Goal: Task Accomplishment & Management: Manage account settings

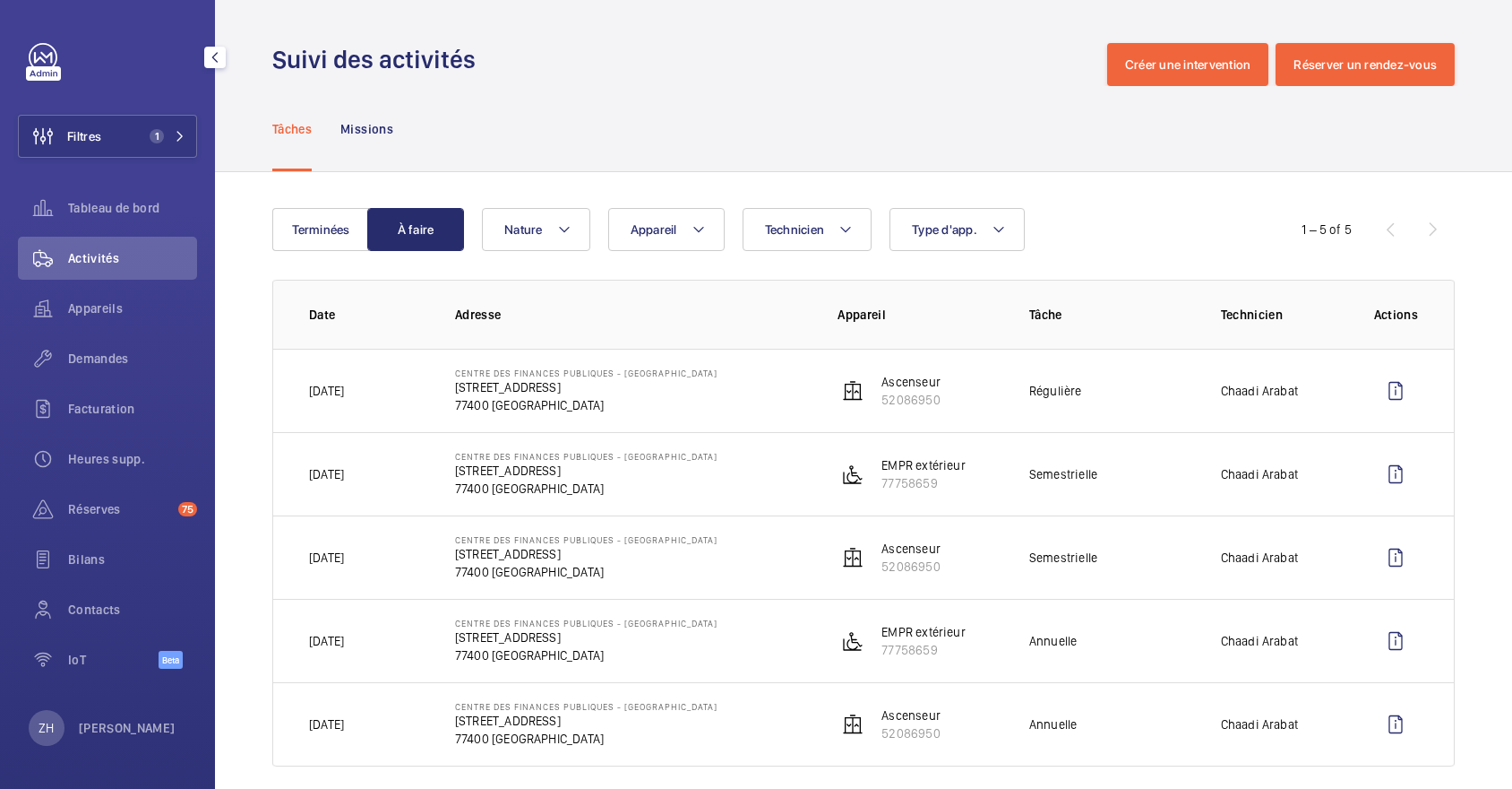
scroll to position [21, 0]
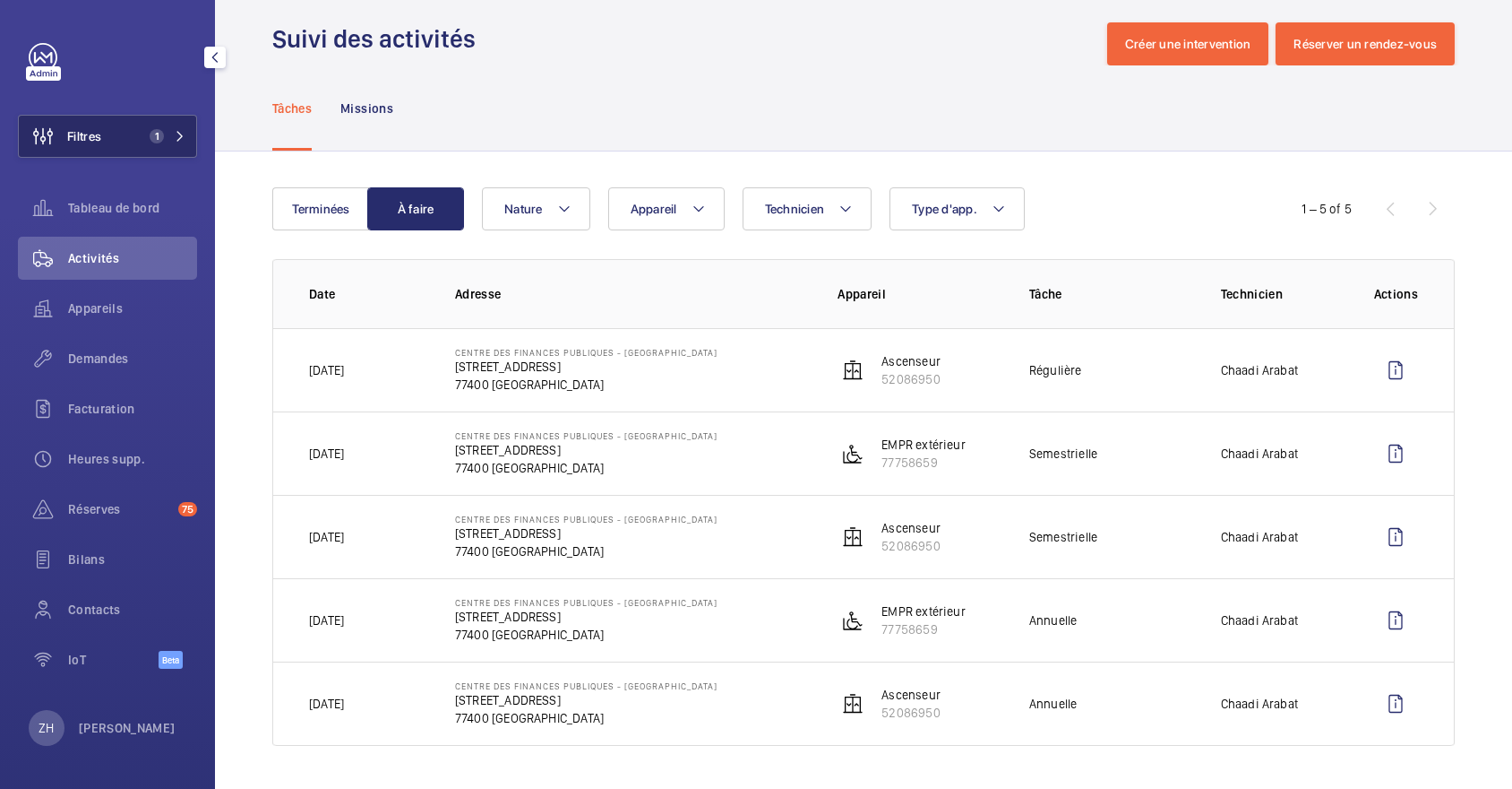
drag, startPoint x: 0, startPoint y: 0, endPoint x: 104, endPoint y: 129, distance: 165.7
click at [104, 129] on button "Filtres 1" at bounding box center [107, 136] width 179 height 43
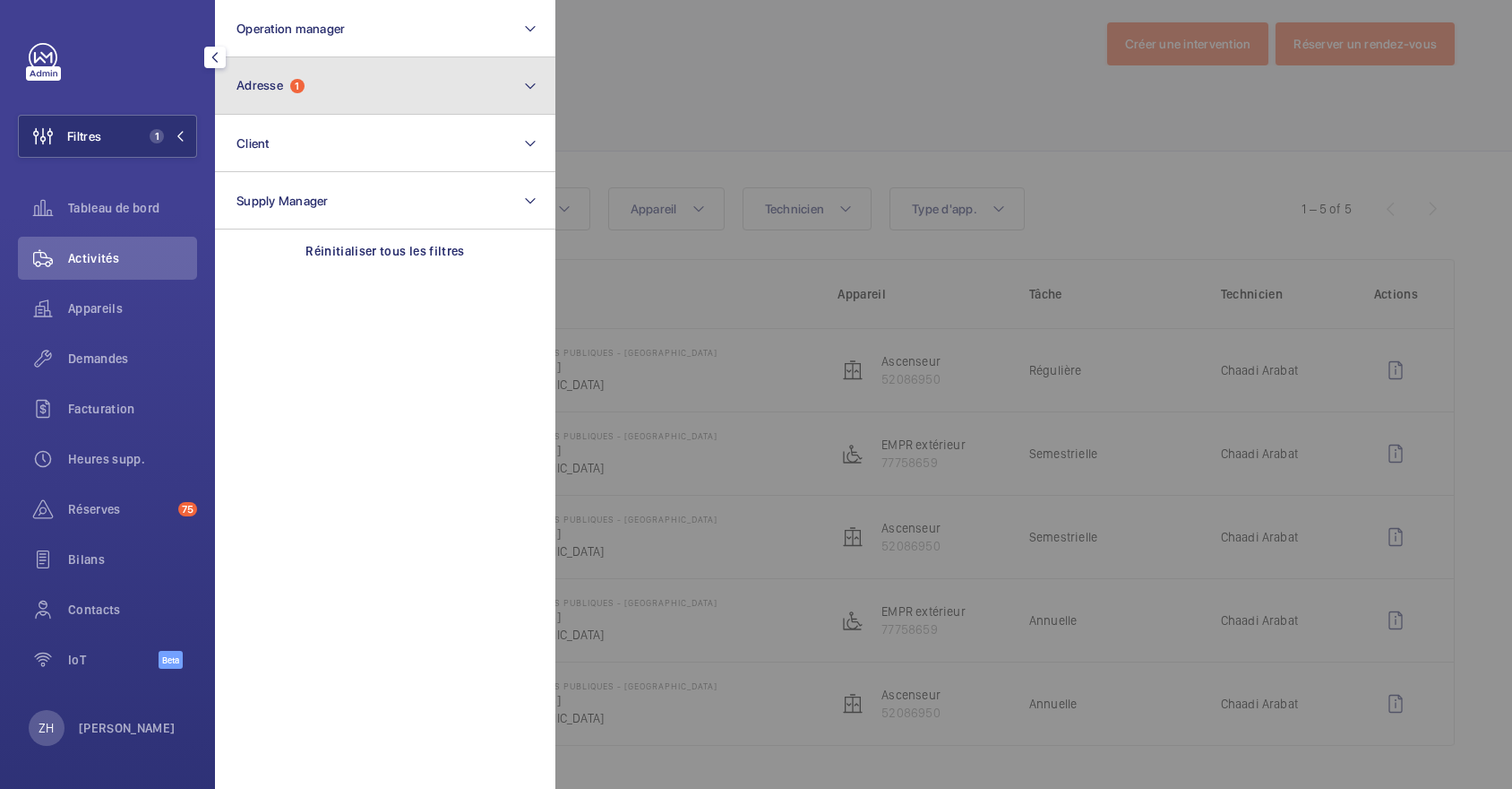
click at [335, 85] on button "Adresse 1" at bounding box center [385, 85] width 341 height 57
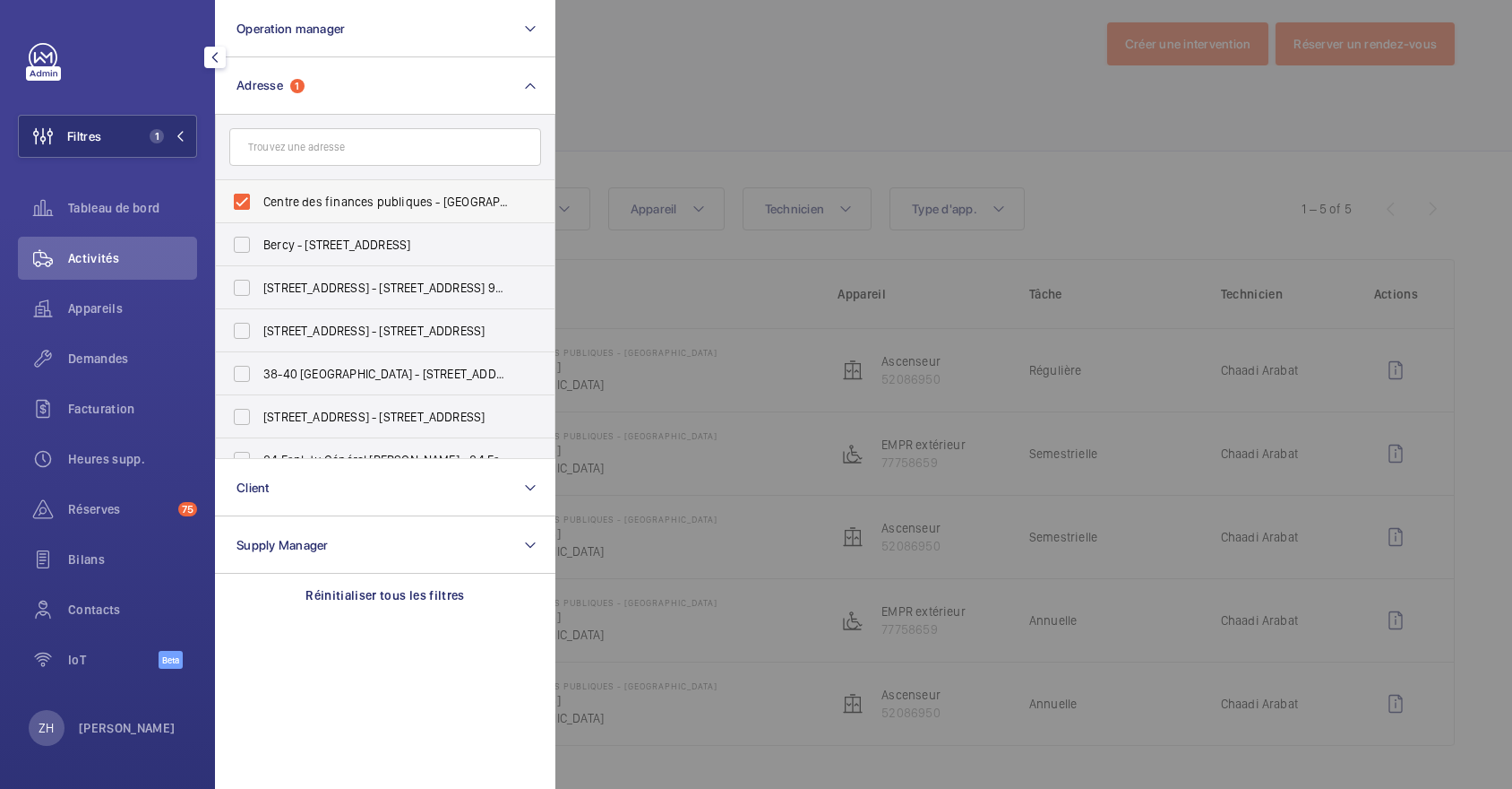
drag, startPoint x: 257, startPoint y: 177, endPoint x: 251, endPoint y: 196, distance: 19.9
click at [250, 197] on label "Centre des finances publiques - [GEOGRAPHIC_DATA] - [STREET_ADDRESS]" at bounding box center [372, 201] width 312 height 43
click at [250, 197] on input "Centre des finances publiques - [GEOGRAPHIC_DATA] - [STREET_ADDRESS]" at bounding box center [241, 201] width 36 height 36
checkbox input "false"
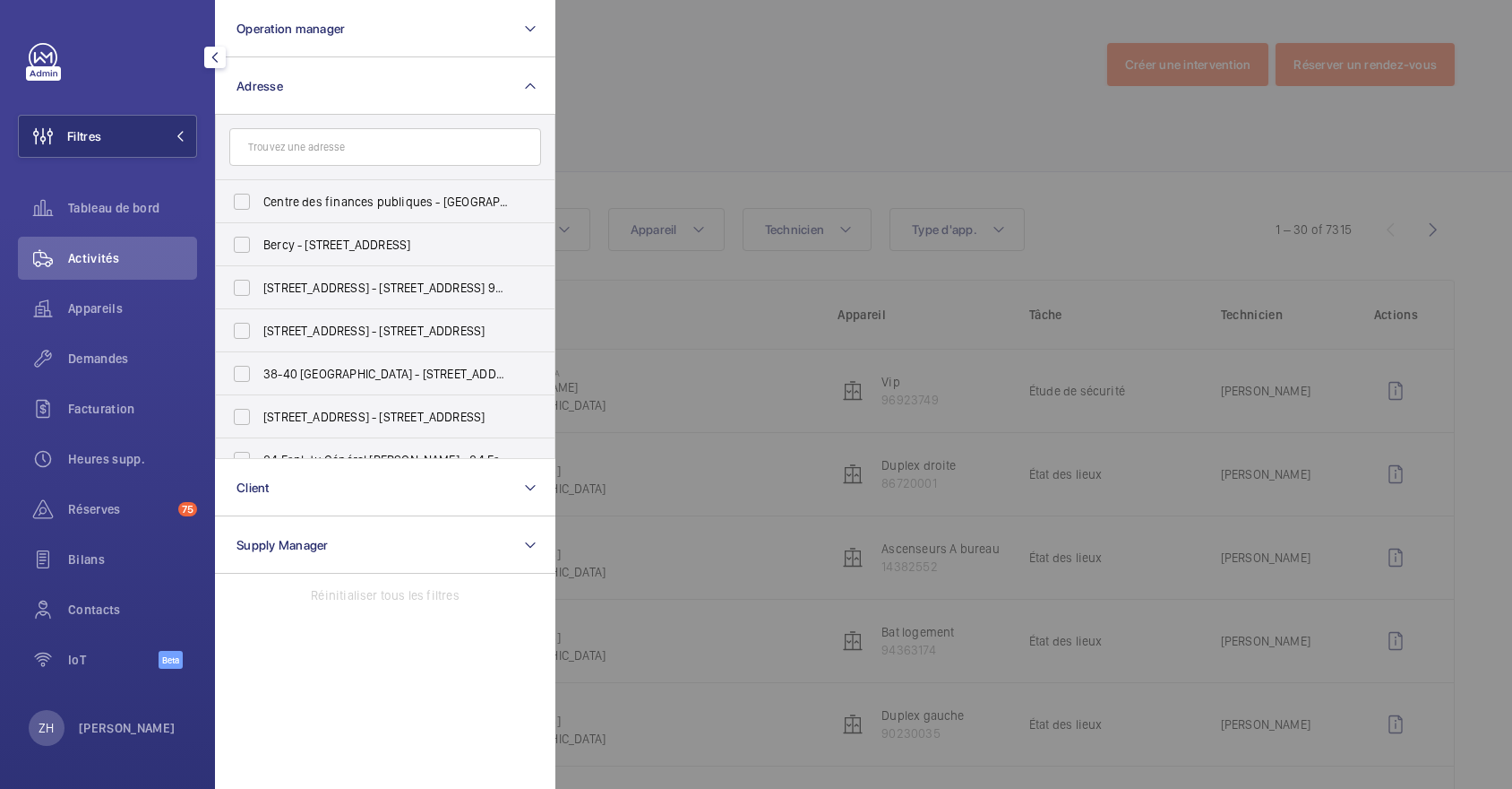
click at [659, 116] on div at bounding box center [1311, 394] width 1512 height 789
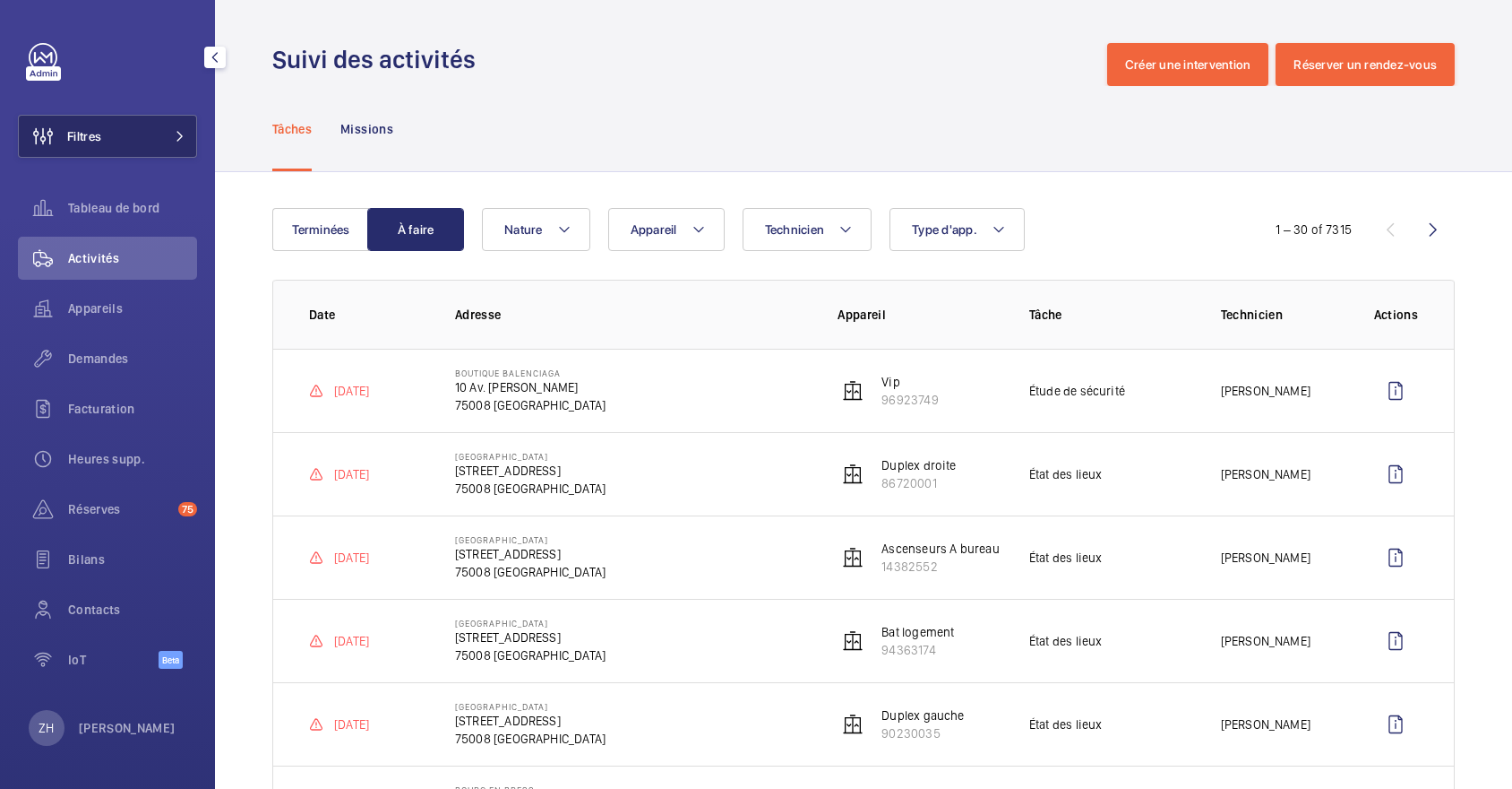
click at [121, 128] on button "Filtres" at bounding box center [107, 136] width 179 height 43
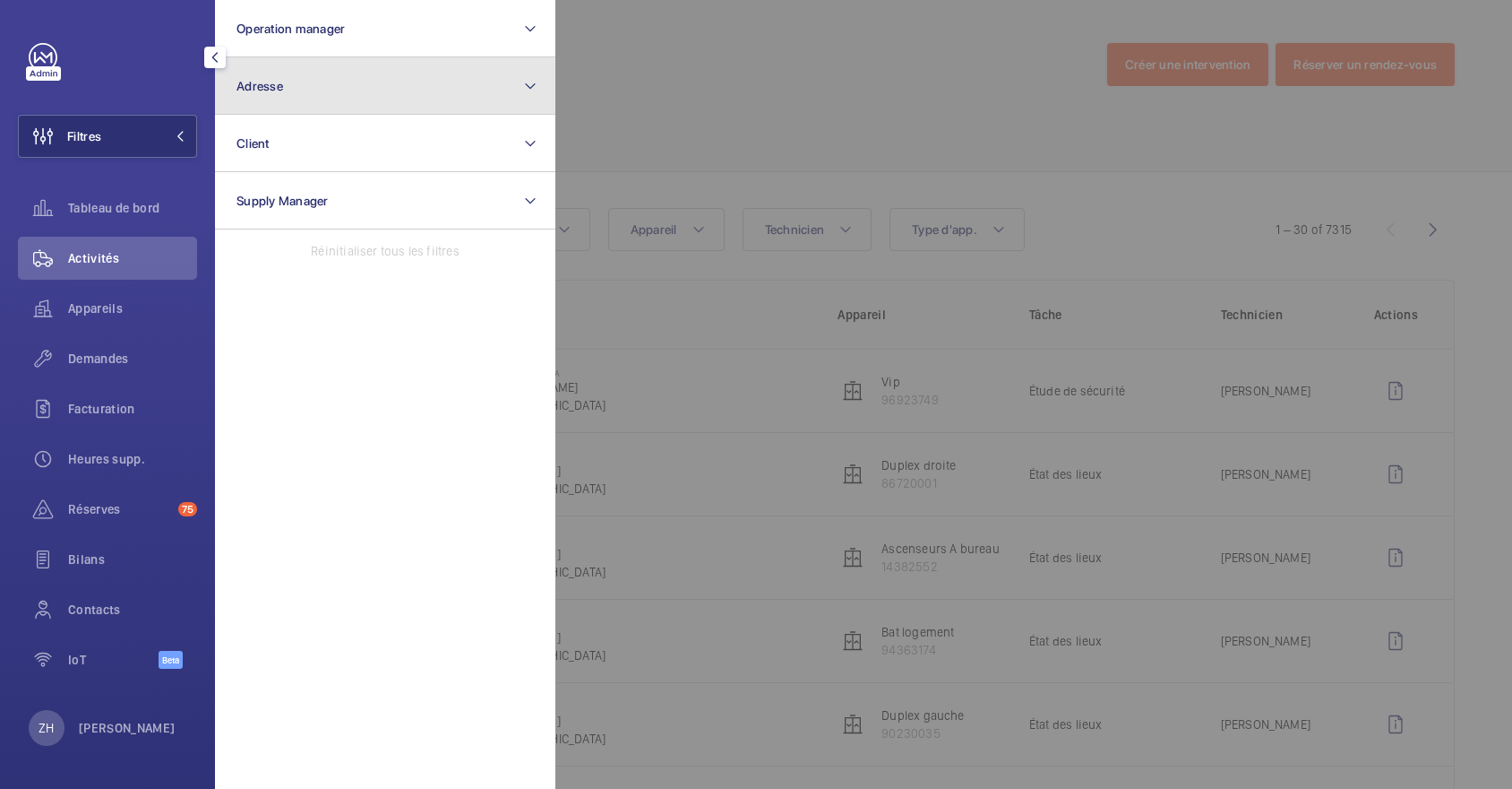
click at [288, 96] on button "Adresse" at bounding box center [385, 85] width 341 height 57
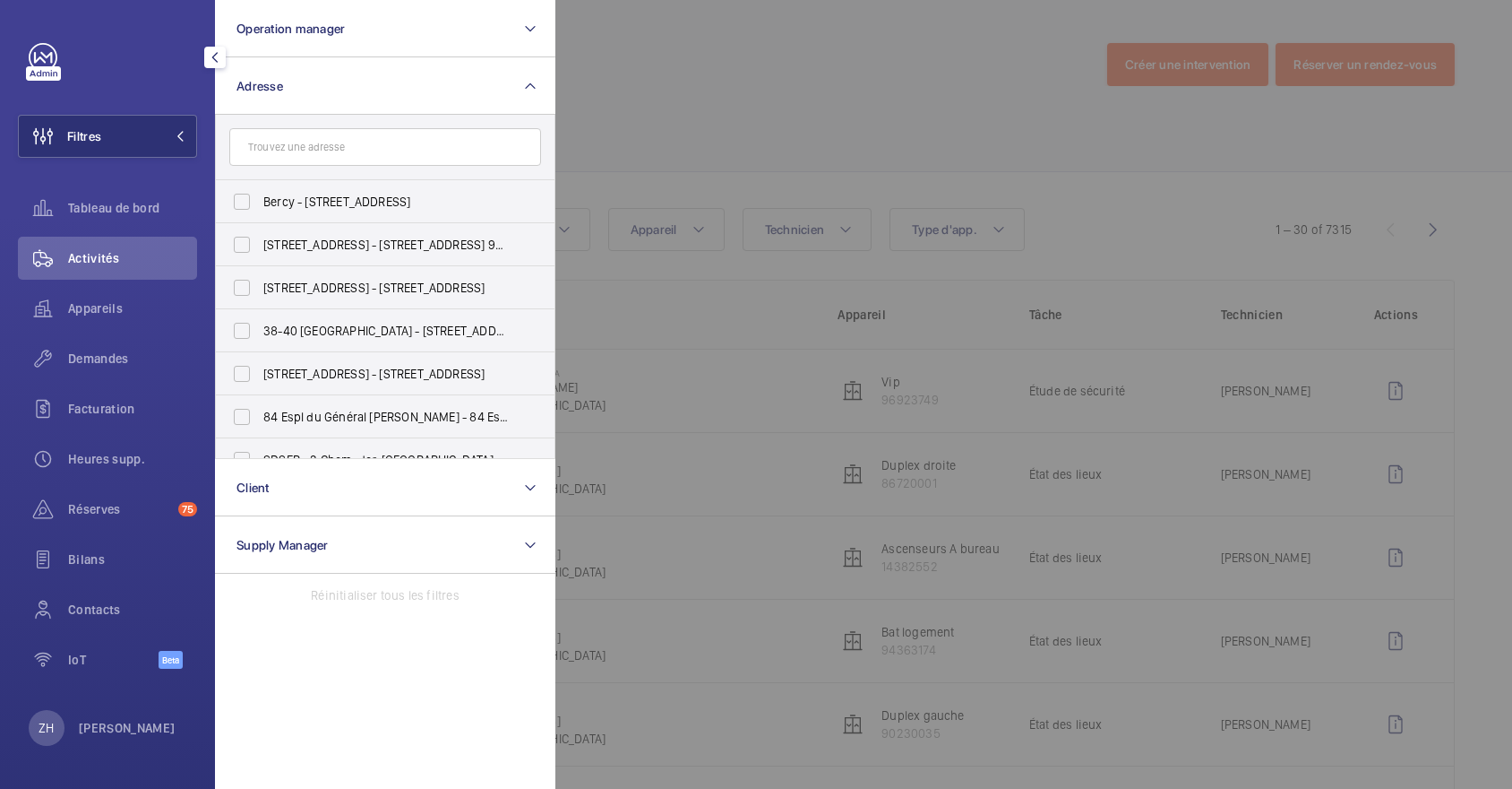
click at [299, 141] on input "text" at bounding box center [386, 147] width 312 height 38
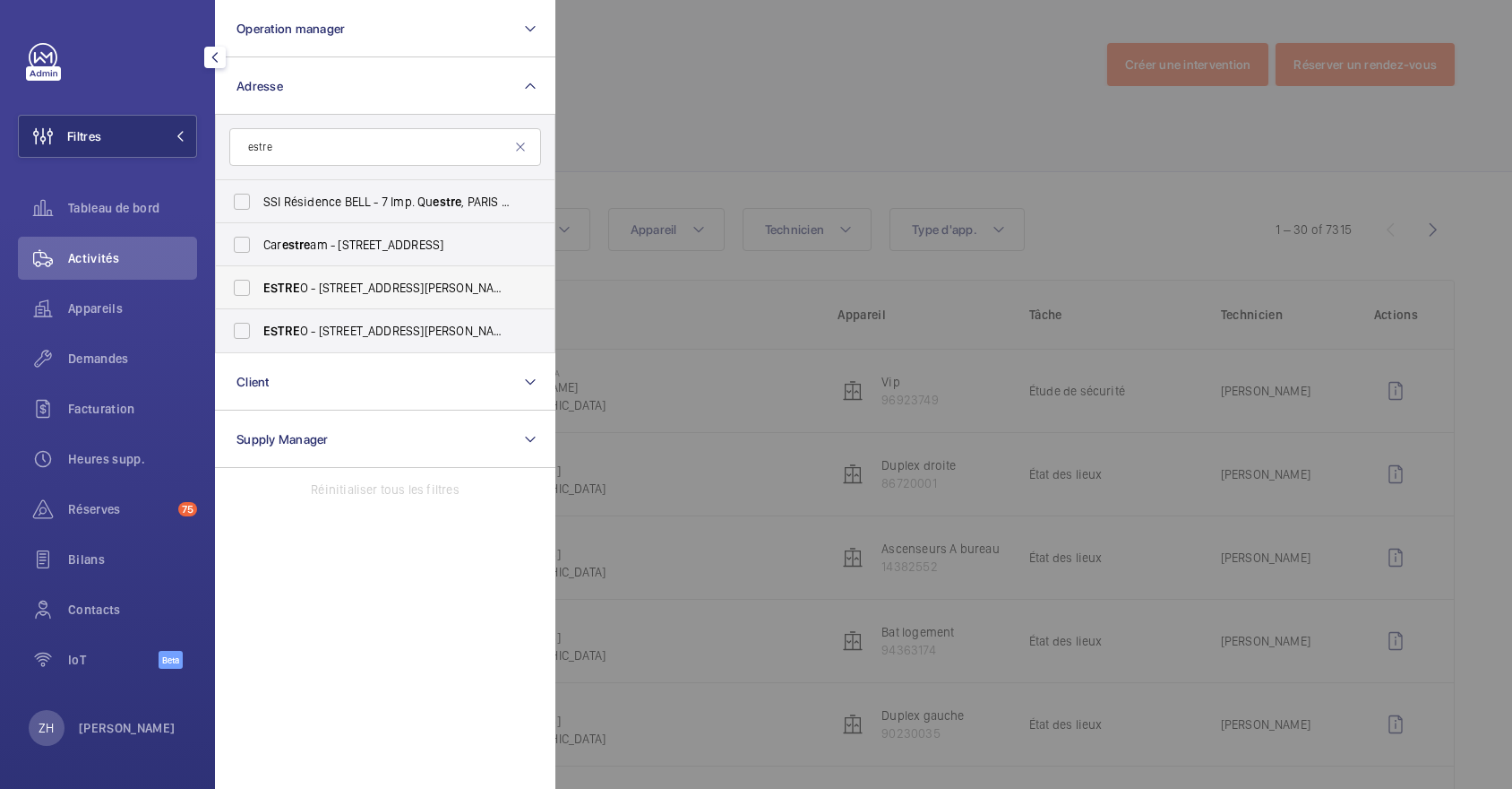
type input "estre"
click at [251, 285] on label "ESTRE O - [STREET_ADDRESS][PERSON_NAME]" at bounding box center [372, 287] width 312 height 43
click at [251, 285] on input "ESTRE O - [STREET_ADDRESS][PERSON_NAME]" at bounding box center [241, 287] width 36 height 36
checkbox input "true"
click at [734, 92] on div at bounding box center [1311, 394] width 1512 height 789
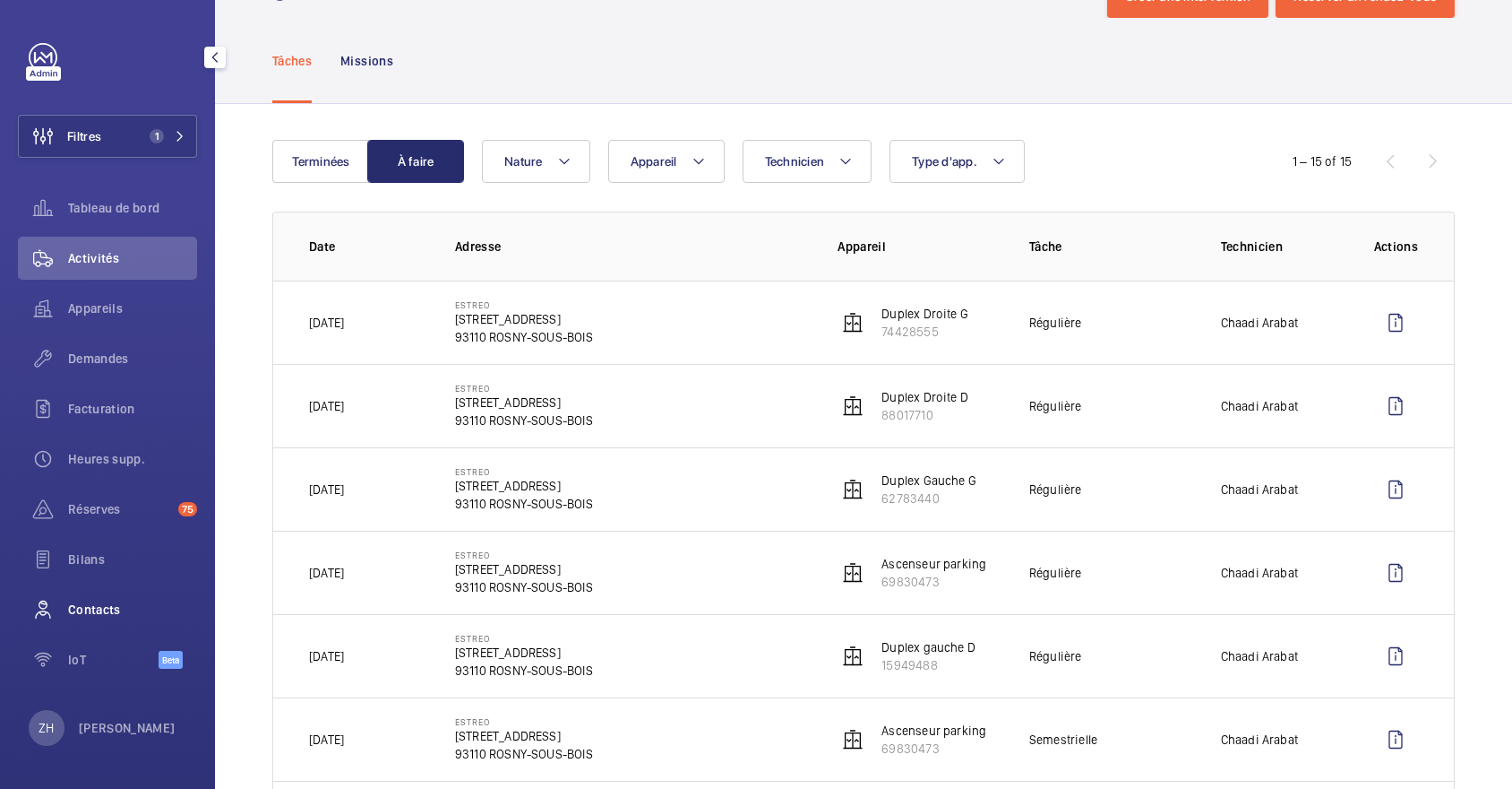
scroll to position [119, 0]
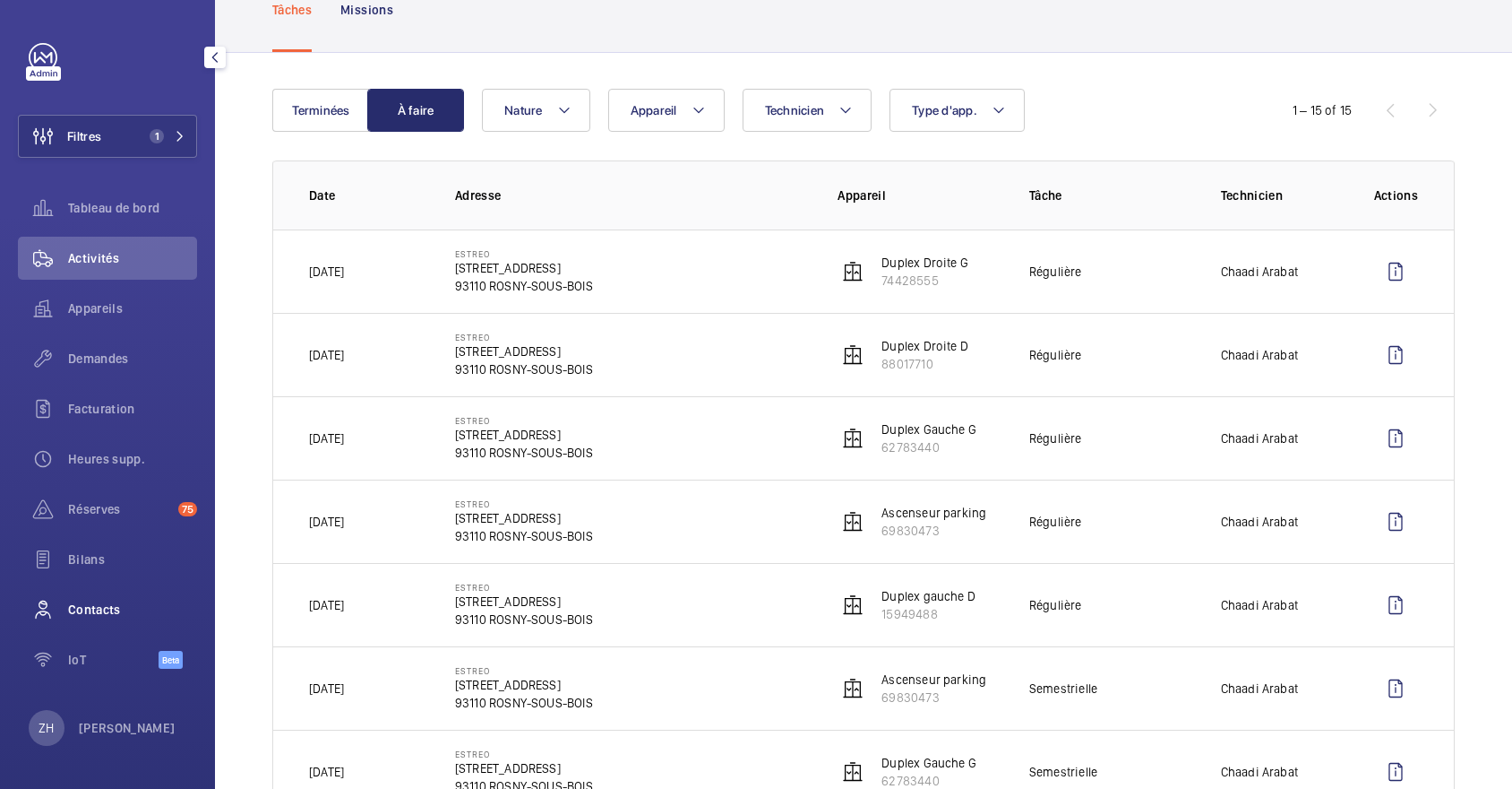
click at [99, 603] on span "Contacts" at bounding box center [132, 610] width 129 height 18
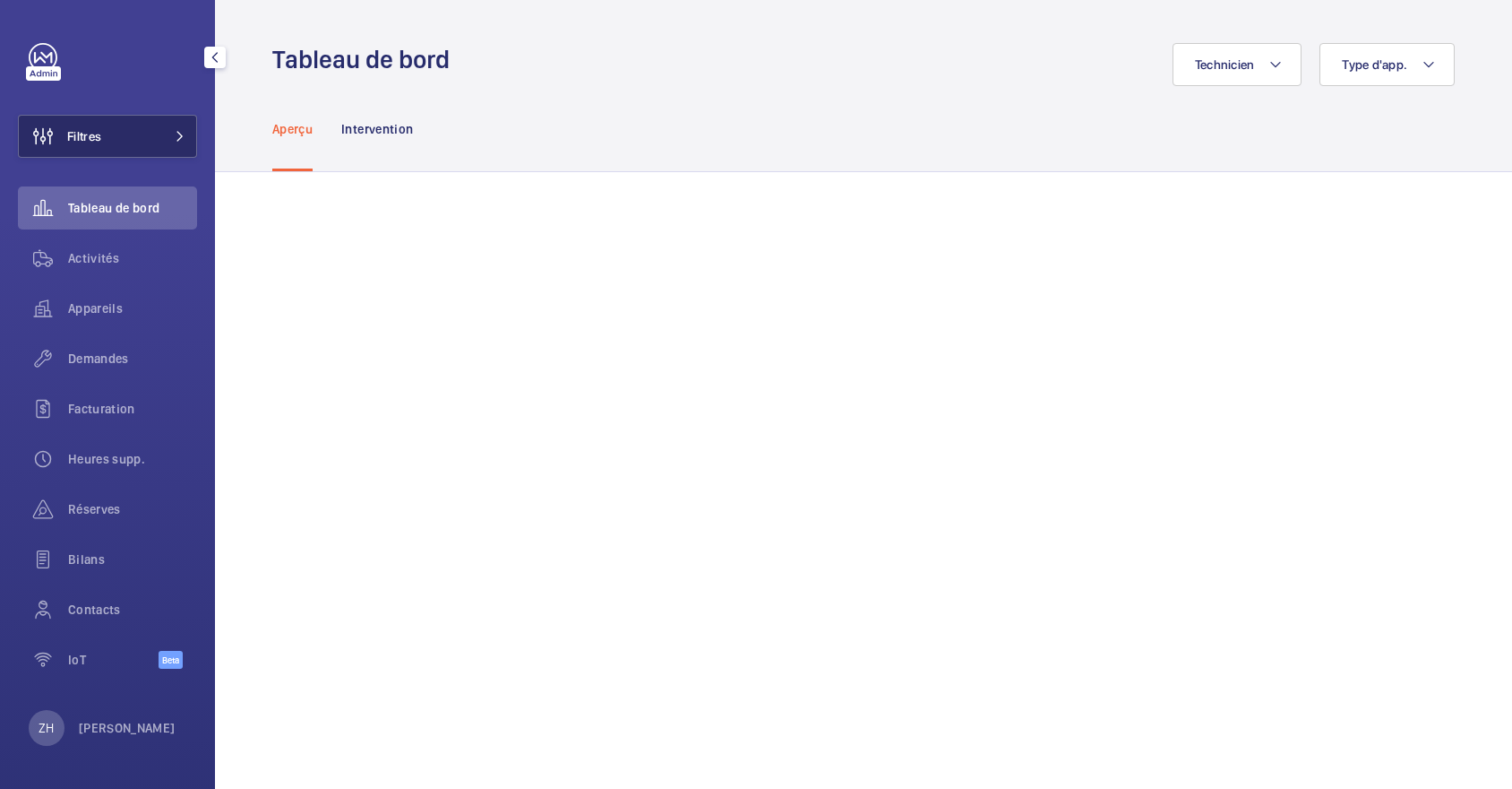
click at [118, 143] on button "Filtres" at bounding box center [107, 136] width 179 height 43
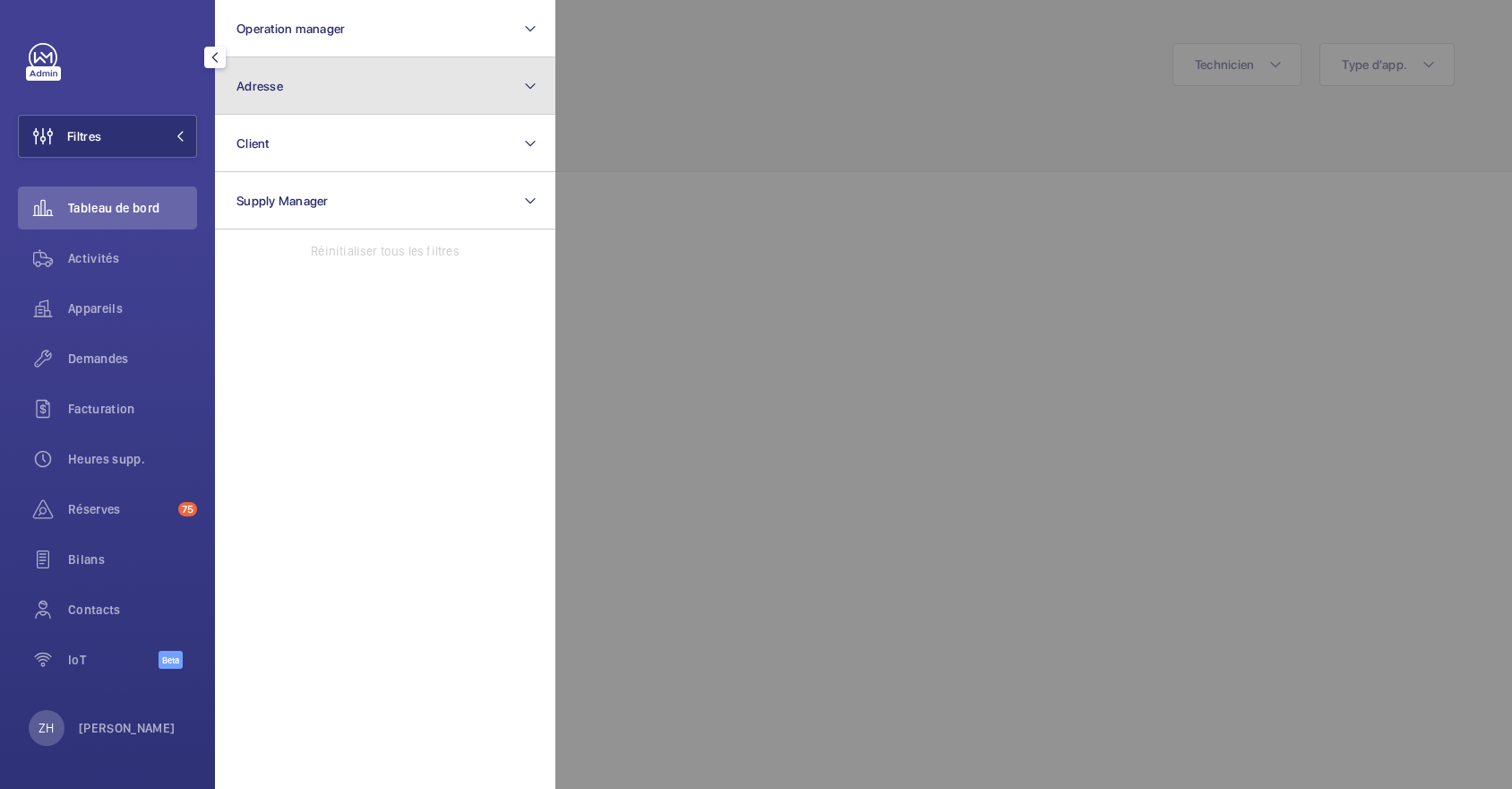
click at [259, 90] on span "Adresse" at bounding box center [260, 86] width 47 height 15
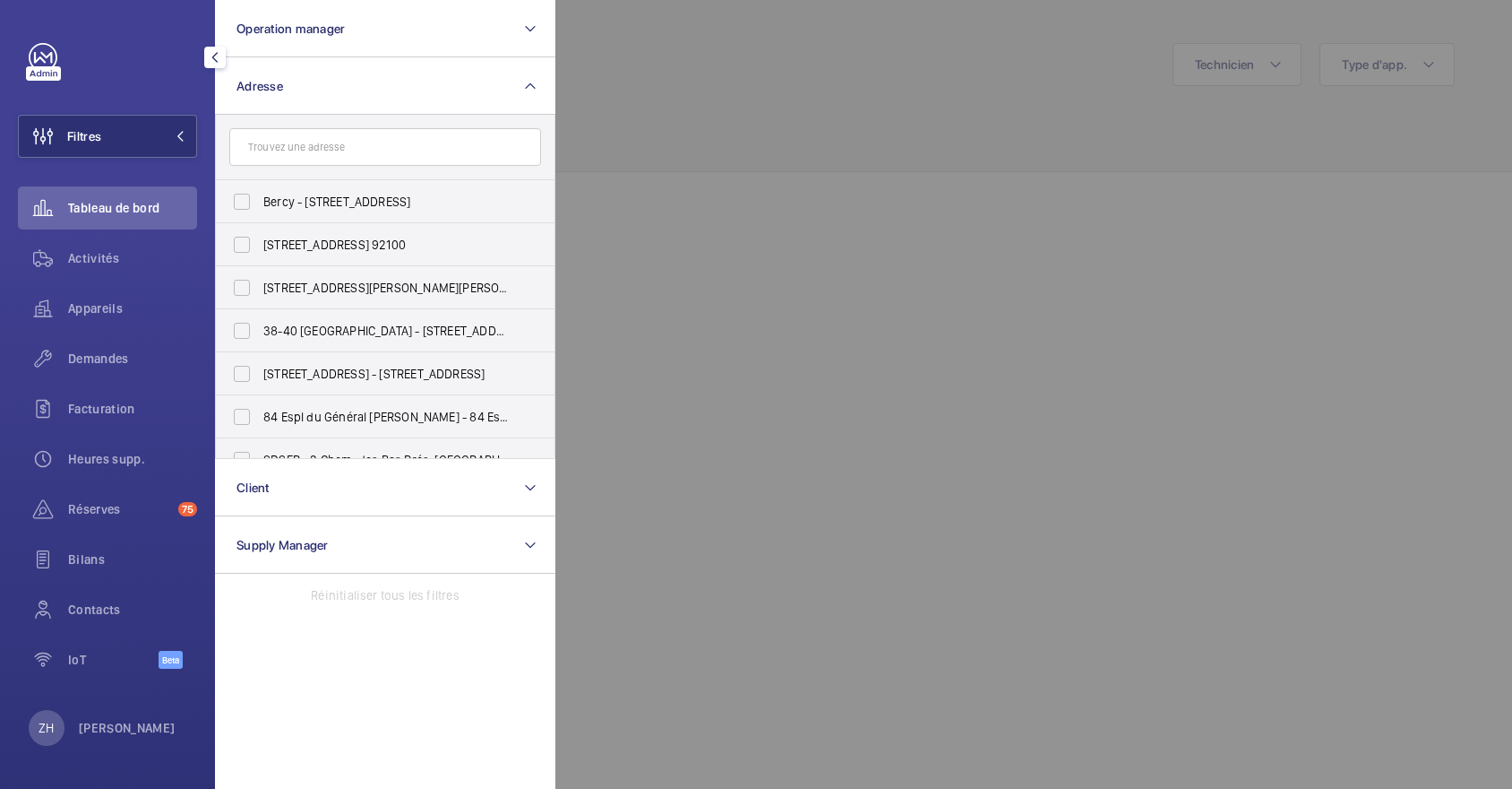
click at [315, 147] on input "text" at bounding box center [386, 147] width 312 height 38
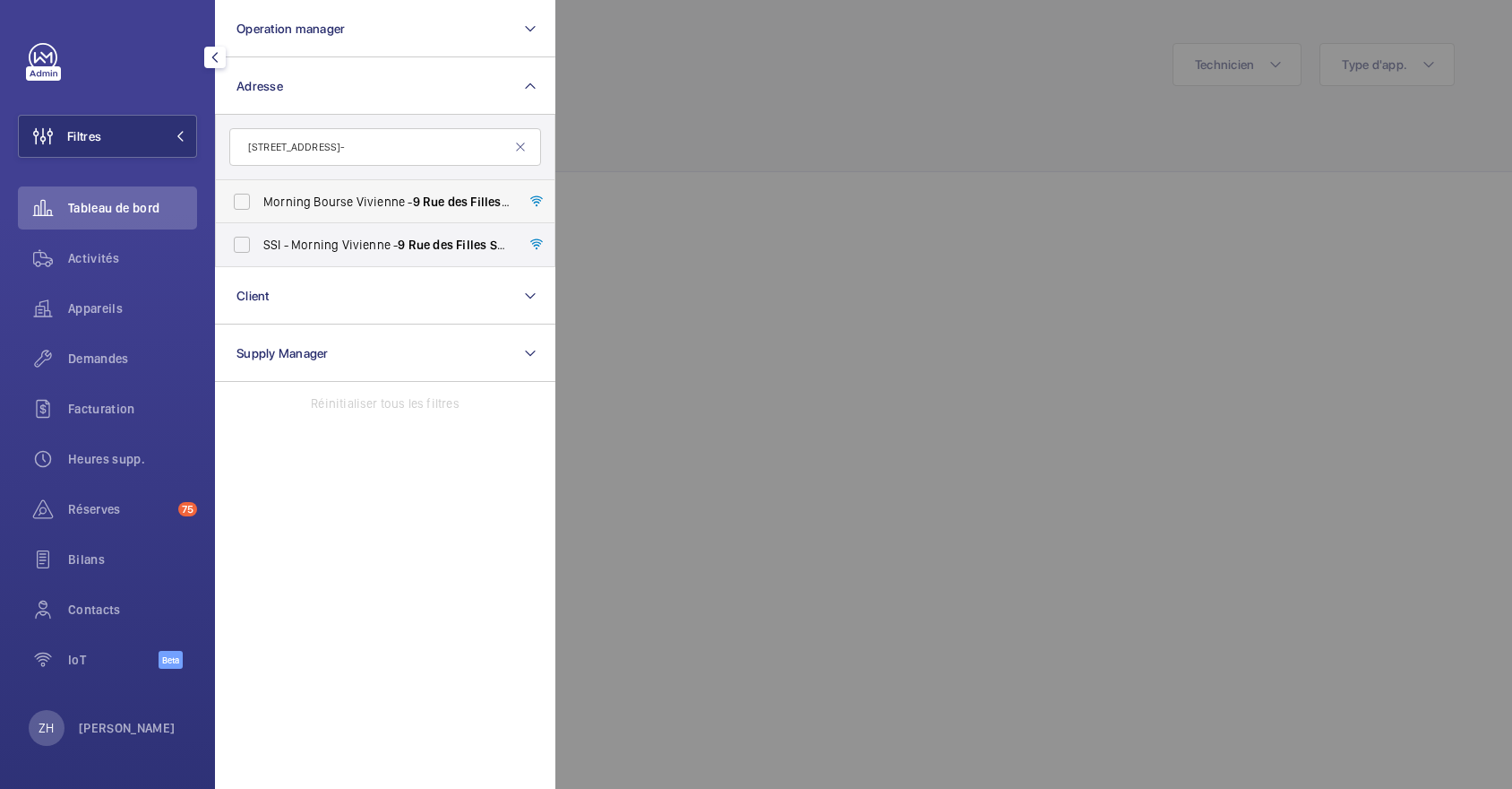
type input "[STREET_ADDRESS]-"
click at [244, 203] on label "Morning Bourse Vivienne - [STREET_ADDRESS][PERSON_NAME]" at bounding box center [372, 201] width 312 height 43
click at [244, 203] on input "Morning Bourse Vivienne - 9 Rue des Filles Saint- Thomas, PARIS 75002" at bounding box center [241, 201] width 36 height 36
checkbox input "true"
click at [104, 260] on span "Activités" at bounding box center [132, 258] width 129 height 18
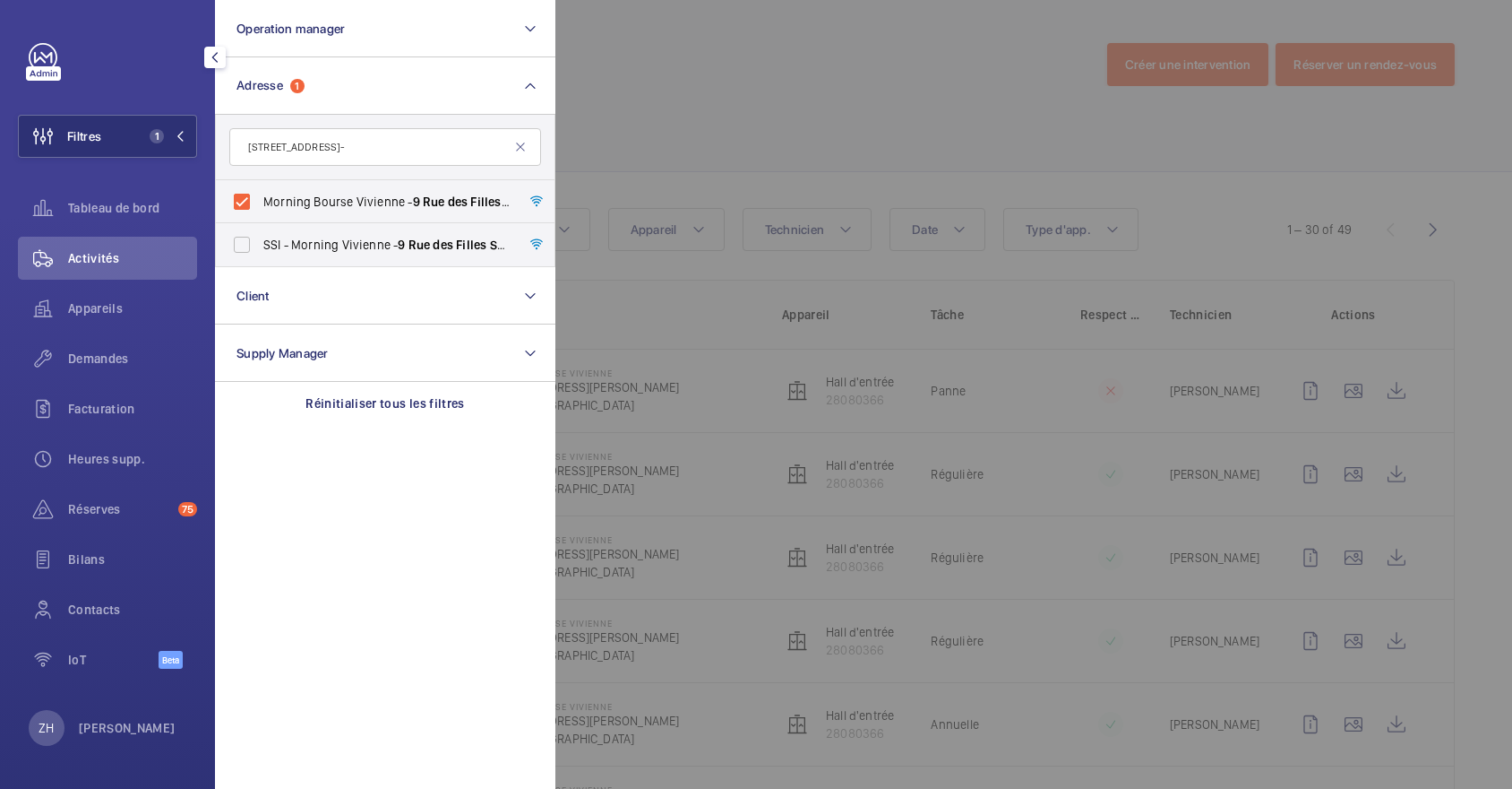
click at [738, 112] on div at bounding box center [1311, 394] width 1512 height 789
